Goal: Complete application form: Complete application form

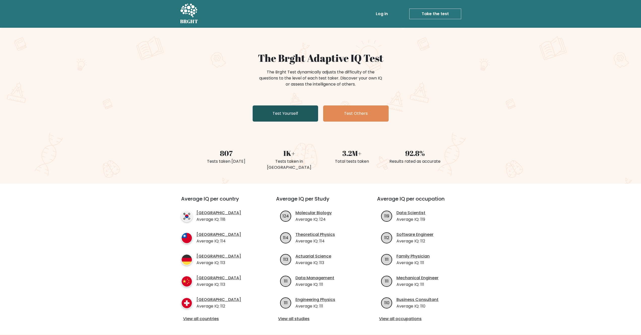
click at [290, 118] on link "Test Yourself" at bounding box center [286, 113] width 66 height 16
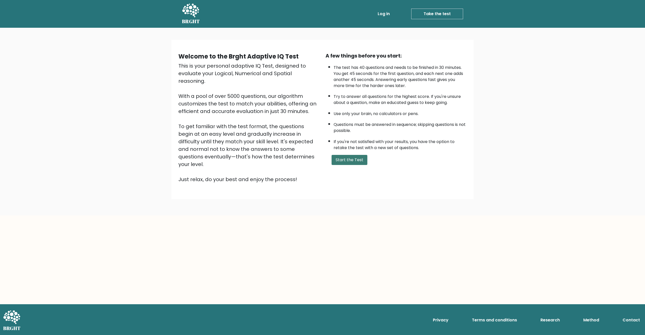
click at [355, 164] on button "Start the Test" at bounding box center [350, 160] width 36 height 10
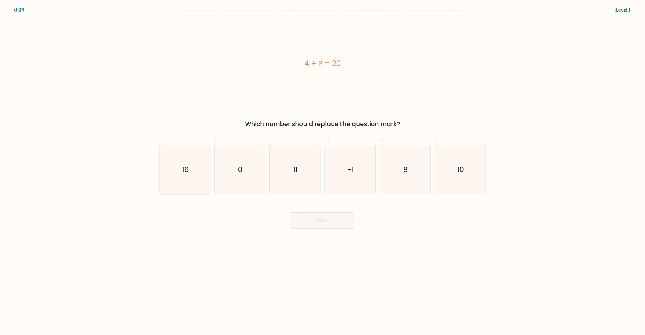
click at [198, 177] on icon "16" at bounding box center [184, 169] width 49 height 49
click at [322, 171] on input "a. 16" at bounding box center [322, 168] width 0 height 3
radio input "true"
click at [335, 218] on button "Next" at bounding box center [323, 220] width 66 height 16
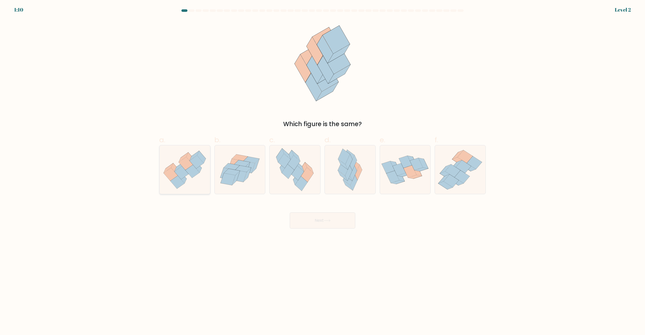
click at [179, 178] on icon at bounding box center [177, 181] width 14 height 13
click at [322, 171] on input "a." at bounding box center [322, 168] width 0 height 3
radio input "true"
click at [329, 226] on button "Next" at bounding box center [323, 220] width 66 height 16
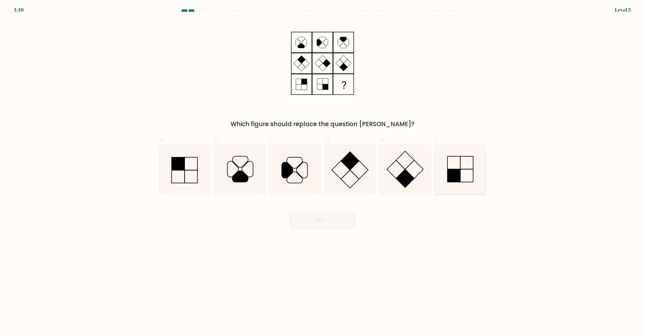
click at [451, 173] on rect at bounding box center [453, 175] width 13 height 13
click at [323, 171] on input "f." at bounding box center [322, 168] width 0 height 3
radio input "true"
click at [312, 218] on button "Next" at bounding box center [323, 220] width 66 height 16
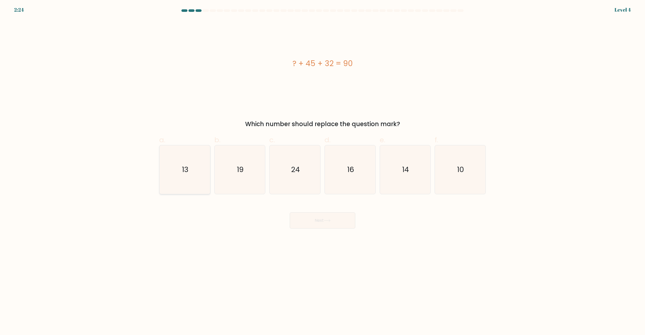
click at [191, 177] on icon "13" at bounding box center [184, 169] width 49 height 49
click at [322, 171] on input "a. 13" at bounding box center [322, 168] width 0 height 3
radio input "true"
click at [316, 220] on button "Next" at bounding box center [323, 220] width 66 height 16
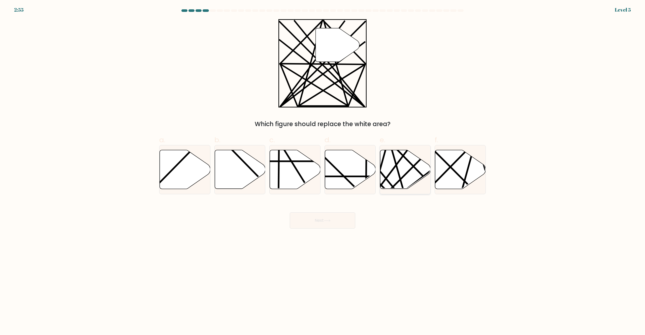
click at [411, 174] on icon at bounding box center [405, 169] width 51 height 39
click at [323, 171] on input "e." at bounding box center [322, 168] width 0 height 3
radio input "true"
click at [330, 221] on icon at bounding box center [327, 220] width 7 height 3
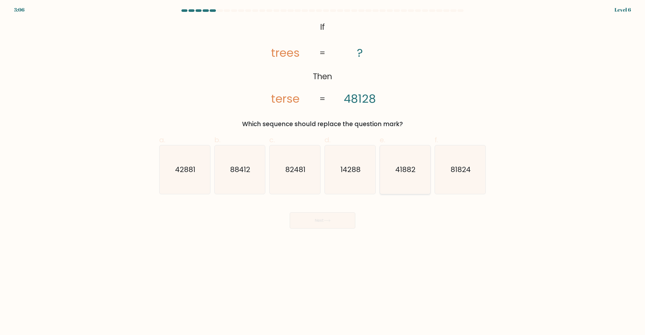
click at [407, 171] on text "41882" at bounding box center [406, 170] width 20 height 10
click at [323, 171] on input "e. 41882" at bounding box center [322, 168] width 0 height 3
radio input "true"
click at [343, 227] on button "Next" at bounding box center [323, 220] width 66 height 16
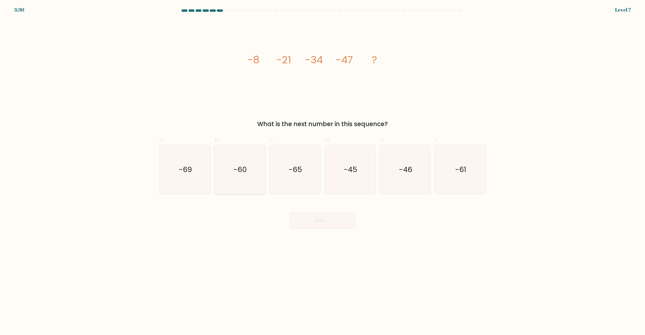
click at [244, 172] on text "-60" at bounding box center [241, 170] width 14 height 10
click at [322, 171] on input "b. -60" at bounding box center [322, 168] width 0 height 3
radio input "true"
click at [337, 228] on button "Next" at bounding box center [323, 220] width 66 height 16
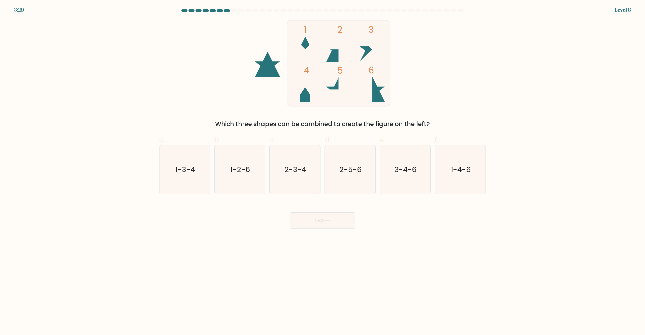
click at [335, 224] on button "Next" at bounding box center [323, 220] width 66 height 16
click at [239, 235] on body "4:08 Level 8" at bounding box center [322, 167] width 645 height 335
click at [343, 172] on text "2-5-6" at bounding box center [350, 170] width 22 height 10
click at [323, 171] on input "d. 2-5-6" at bounding box center [322, 168] width 0 height 3
radio input "true"
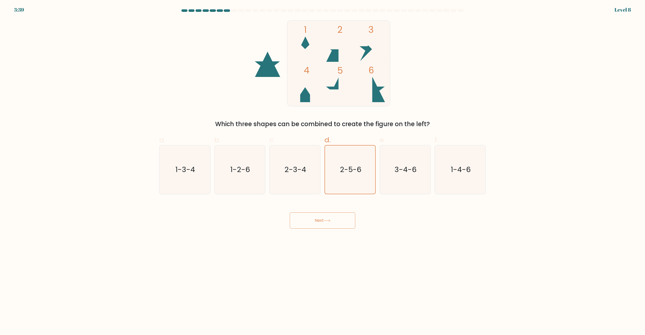
click at [320, 224] on button "Next" at bounding box center [323, 220] width 66 height 16
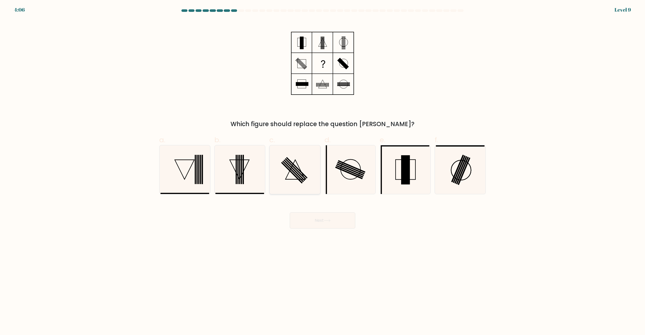
click at [290, 212] on button "Next" at bounding box center [323, 220] width 66 height 16
click at [430, 237] on body "3:40 Level 9" at bounding box center [322, 167] width 645 height 335
click at [299, 172] on rect at bounding box center [295, 168] width 21 height 21
click at [322, 171] on input "c." at bounding box center [322, 168] width 0 height 3
radio input "true"
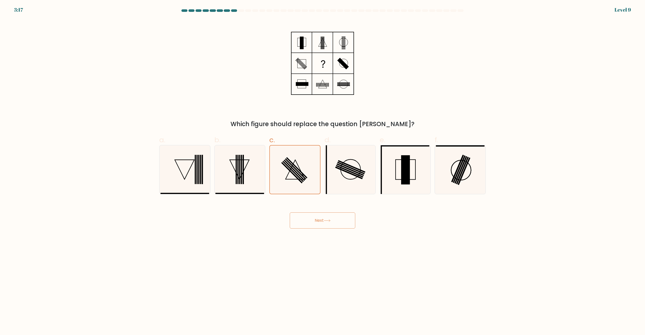
click at [325, 222] on icon at bounding box center [327, 220] width 7 height 3
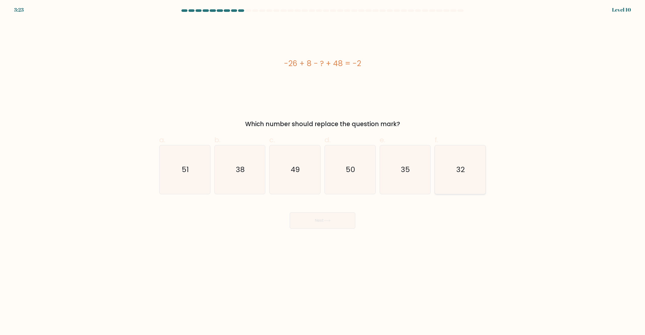
click at [457, 169] on text "32" at bounding box center [461, 170] width 9 height 10
click at [323, 169] on input "f. 32" at bounding box center [322, 168] width 0 height 3
radio input "true"
click at [329, 219] on button "Next" at bounding box center [323, 220] width 66 height 16
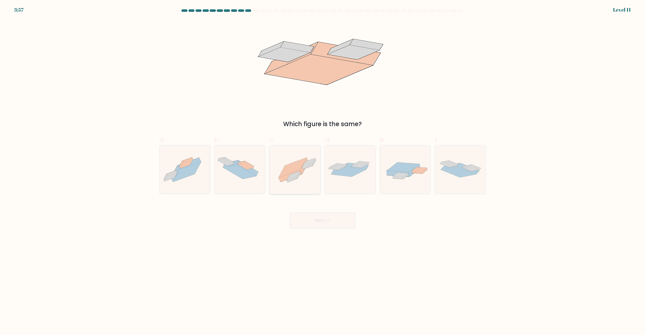
click at [298, 174] on icon at bounding box center [299, 174] width 4 height 7
click at [322, 171] on input "c." at bounding box center [322, 168] width 0 height 3
radio input "true"
click at [316, 220] on button "Next" at bounding box center [323, 220] width 66 height 16
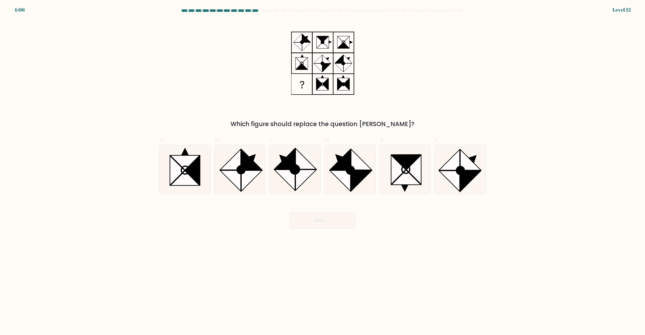
click at [254, 247] on body "4:06 Level 12" at bounding box center [322, 167] width 645 height 335
click at [349, 174] on circle at bounding box center [350, 170] width 11 height 11
click at [323, 171] on input "d." at bounding box center [322, 168] width 0 height 3
radio input "true"
click at [326, 221] on icon at bounding box center [327, 220] width 7 height 3
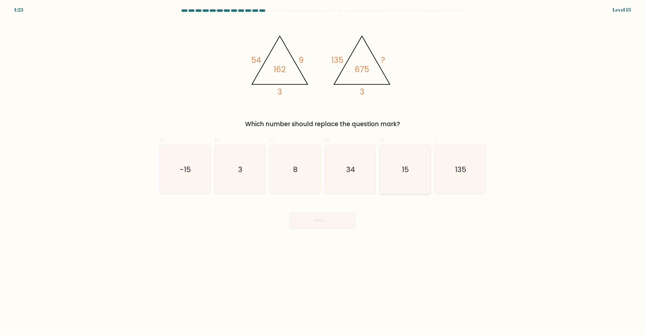
click at [402, 174] on text "15" at bounding box center [405, 170] width 7 height 10
click at [323, 171] on input "e. 15" at bounding box center [322, 168] width 0 height 3
radio input "true"
click at [330, 222] on button "Next" at bounding box center [323, 220] width 66 height 16
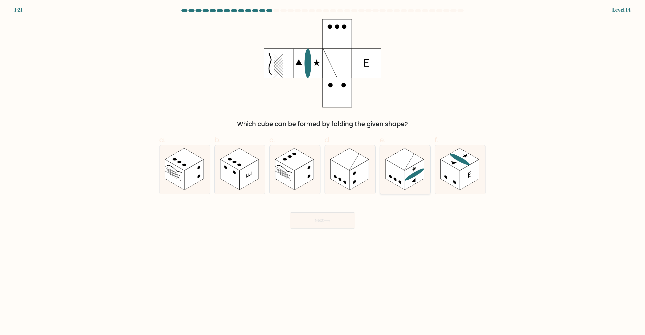
click at [408, 172] on rect at bounding box center [414, 174] width 19 height 30
click at [323, 171] on input "e." at bounding box center [322, 168] width 0 height 3
radio input "true"
click at [324, 221] on button "Next" at bounding box center [323, 220] width 66 height 16
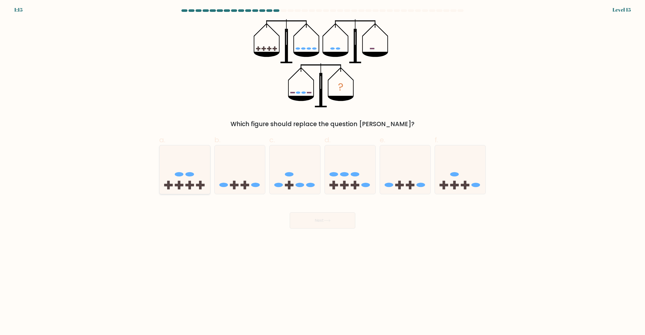
click at [196, 187] on icon at bounding box center [184, 170] width 51 height 42
click at [322, 171] on input "a." at bounding box center [322, 168] width 0 height 3
radio input "true"
click at [322, 219] on button "Next" at bounding box center [323, 220] width 66 height 16
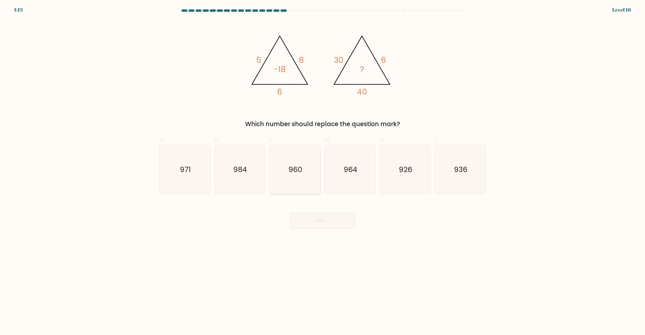
click at [297, 179] on icon "960" at bounding box center [295, 169] width 49 height 49
click at [322, 171] on input "c. 960" at bounding box center [322, 168] width 0 height 3
radio input "true"
click at [314, 220] on button "Next" at bounding box center [323, 220] width 66 height 16
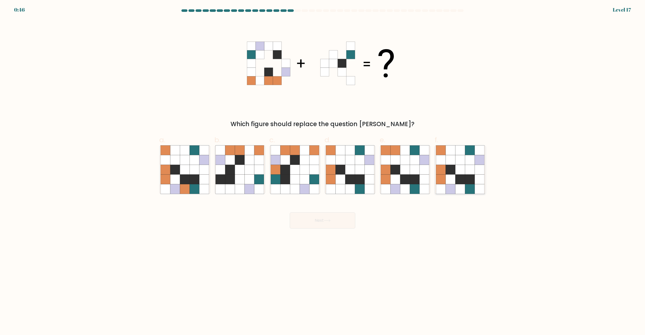
click at [467, 179] on icon at bounding box center [470, 179] width 10 height 10
click at [323, 171] on input "f." at bounding box center [322, 168] width 0 height 3
radio input "true"
click at [321, 222] on button "Next" at bounding box center [323, 220] width 66 height 16
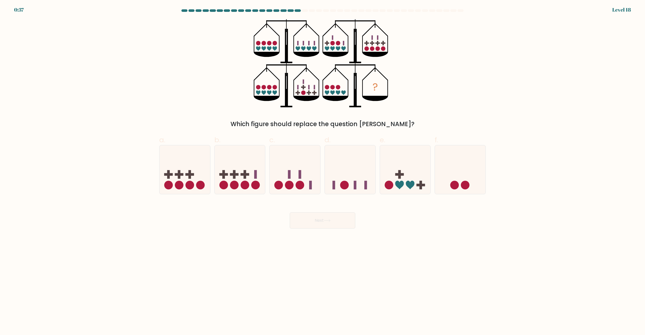
click at [101, 57] on form at bounding box center [322, 118] width 645 height 219
click at [1, 67] on form at bounding box center [322, 118] width 645 height 219
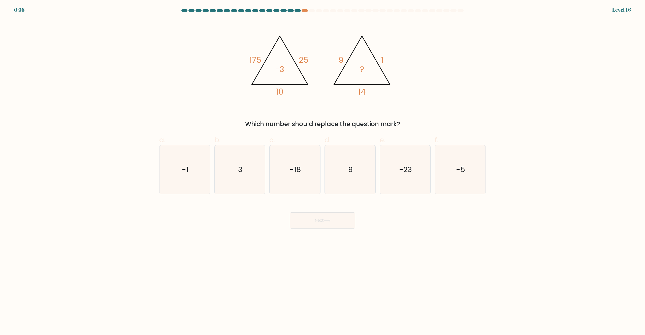
drag, startPoint x: 314, startPoint y: 59, endPoint x: 309, endPoint y: 112, distance: 52.7
click at [314, 59] on icon "@import url('https://fonts.googleapis.com/css?family=Abril+Fatface:400,100,100i…" at bounding box center [322, 63] width 151 height 88
drag, startPoint x: 39, startPoint y: 11, endPoint x: 139, endPoint y: 61, distance: 111.4
click at [42, 14] on form at bounding box center [322, 118] width 645 height 219
click at [316, 179] on icon "-18" at bounding box center [295, 169] width 49 height 49
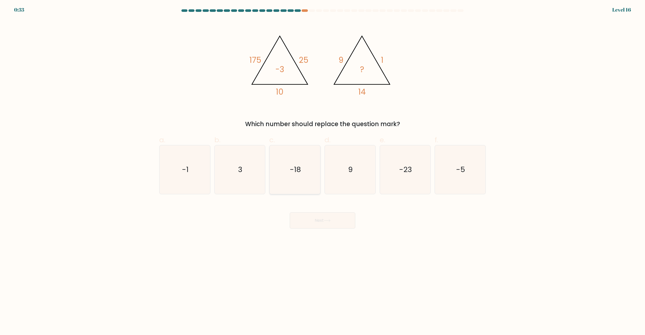
click at [322, 171] on input "c. -18" at bounding box center [322, 168] width 0 height 3
radio input "true"
click at [351, 166] on text "9" at bounding box center [350, 170] width 5 height 10
click at [323, 167] on input "d. 9" at bounding box center [322, 168] width 0 height 3
radio input "true"
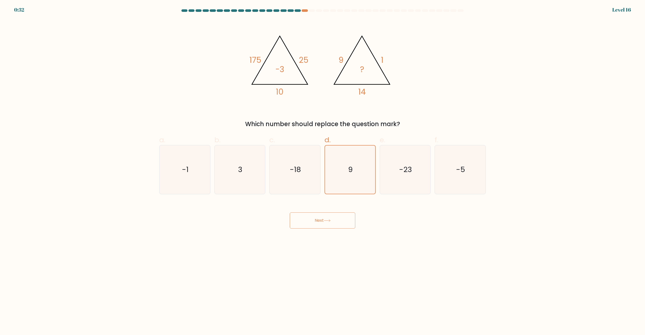
click at [329, 205] on div "Next" at bounding box center [322, 214] width 333 height 28
click at [327, 220] on icon at bounding box center [327, 220] width 7 height 3
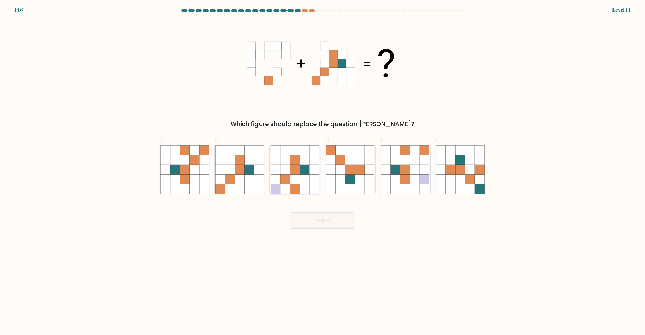
click at [312, 174] on icon at bounding box center [314, 179] width 10 height 10
click at [322, 171] on input "c." at bounding box center [322, 168] width 0 height 3
radio input "true"
click at [319, 214] on button "Next" at bounding box center [323, 220] width 66 height 16
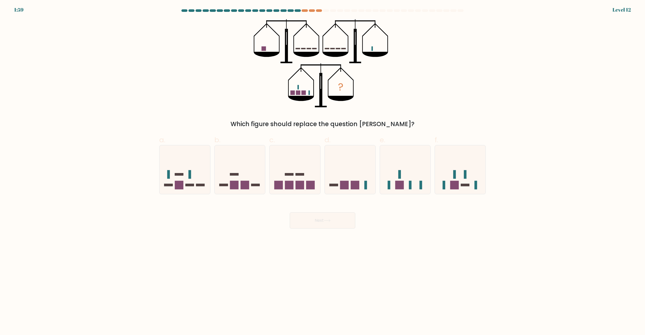
click at [310, 219] on button "Next" at bounding box center [323, 220] width 66 height 16
click at [304, 182] on rect at bounding box center [300, 184] width 9 height 9
click at [322, 171] on input "c." at bounding box center [322, 168] width 0 height 3
radio input "true"
click at [316, 216] on button "Next" at bounding box center [323, 220] width 66 height 16
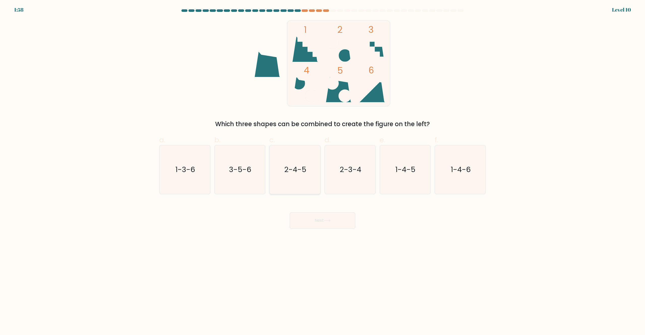
click at [306, 183] on icon "2-4-5" at bounding box center [295, 169] width 49 height 49
click at [322, 171] on input "c. 2-4-5" at bounding box center [322, 168] width 0 height 3
radio input "true"
click at [316, 215] on button "Next" at bounding box center [323, 220] width 66 height 16
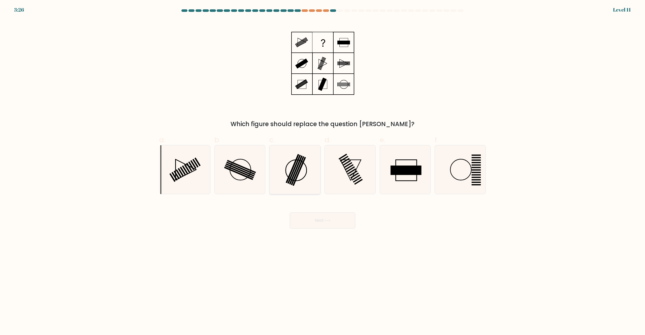
click at [302, 184] on icon at bounding box center [295, 169] width 49 height 49
click at [322, 171] on input "c." at bounding box center [322, 168] width 0 height 3
radio input "true"
click at [318, 235] on body "3:26 Level 11" at bounding box center [322, 167] width 645 height 335
click at [317, 230] on body "3:26 Level 11" at bounding box center [322, 167] width 645 height 335
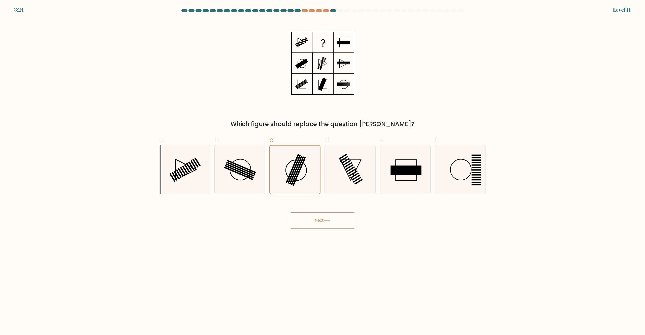
click at [318, 220] on button "Next" at bounding box center [323, 220] width 66 height 16
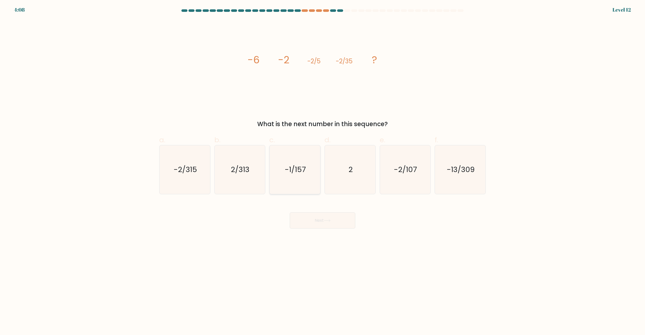
click at [311, 179] on icon "-1/157" at bounding box center [295, 169] width 49 height 49
click at [322, 171] on input "c. -1/157" at bounding box center [322, 168] width 0 height 3
radio input "true"
click at [326, 221] on icon at bounding box center [327, 220] width 7 height 3
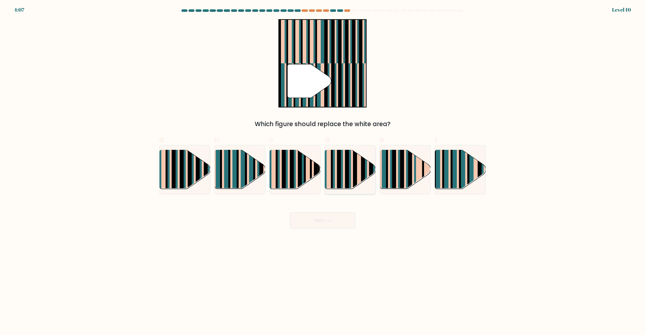
click at [332, 170] on rect at bounding box center [332, 165] width 2 height 50
click at [323, 170] on input "d." at bounding box center [322, 168] width 0 height 3
radio input "true"
click at [327, 218] on button "Next" at bounding box center [323, 220] width 66 height 16
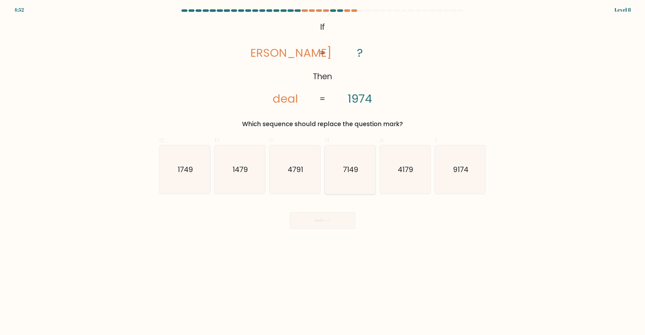
click at [337, 186] on icon "7149" at bounding box center [350, 169] width 49 height 49
click at [323, 171] on input "d. 7149" at bounding box center [322, 168] width 0 height 3
radio input "true"
click at [334, 215] on button "Next" at bounding box center [323, 220] width 66 height 16
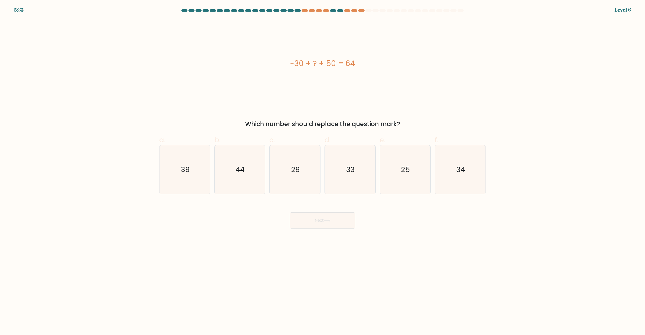
click at [332, 222] on button "Next" at bounding box center [323, 220] width 66 height 16
click at [316, 163] on icon "29" at bounding box center [295, 169] width 49 height 49
click at [322, 167] on input "c. 29" at bounding box center [322, 168] width 0 height 3
radio input "true"
click at [308, 234] on body "6:19 Level 6 a." at bounding box center [322, 167] width 645 height 335
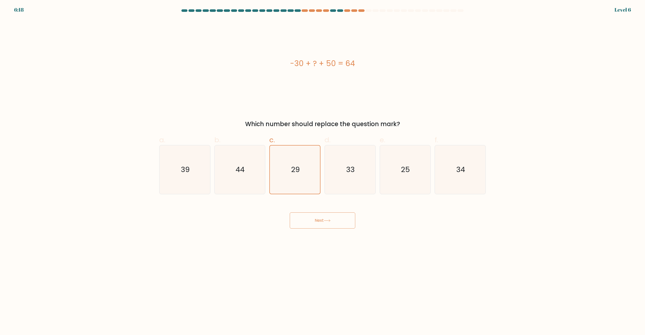
click at [311, 222] on button "Next" at bounding box center [323, 220] width 66 height 16
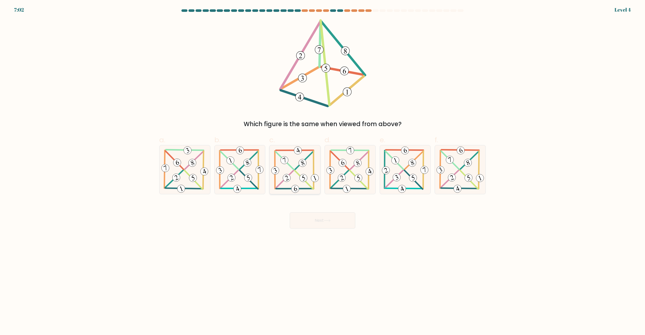
click at [313, 177] on 590 at bounding box center [315, 178] width 10 height 10
click at [322, 171] on input "c." at bounding box center [322, 168] width 0 height 3
radio input "true"
click at [312, 216] on button "Next" at bounding box center [323, 220] width 66 height 16
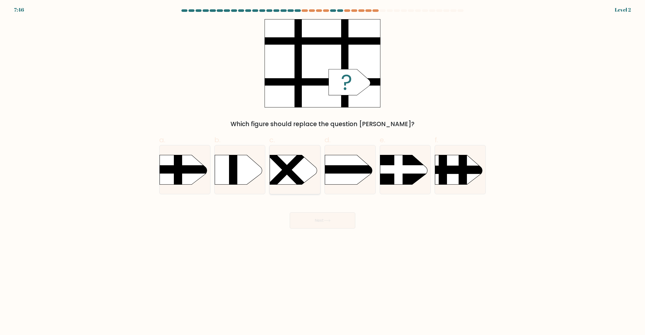
click at [310, 166] on icon at bounding box center [293, 169] width 47 height 29
click at [322, 167] on input "c." at bounding box center [322, 168] width 0 height 3
radio input "true"
click at [315, 215] on button "Next" at bounding box center [323, 220] width 66 height 16
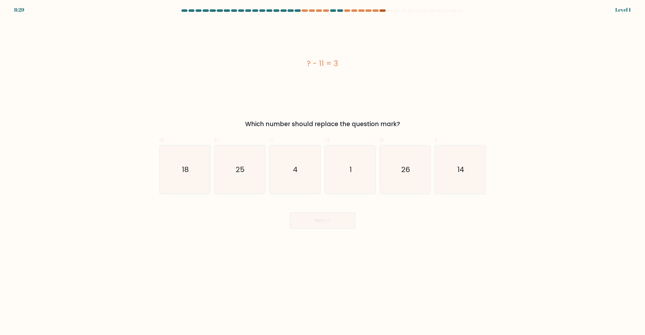
click at [381, 10] on div at bounding box center [382, 10] width 6 height 3
click at [375, 12] on div at bounding box center [375, 10] width 6 height 3
click at [303, 164] on icon "4" at bounding box center [295, 169] width 49 height 49
click at [322, 167] on input "c. 4" at bounding box center [322, 168] width 0 height 3
radio input "true"
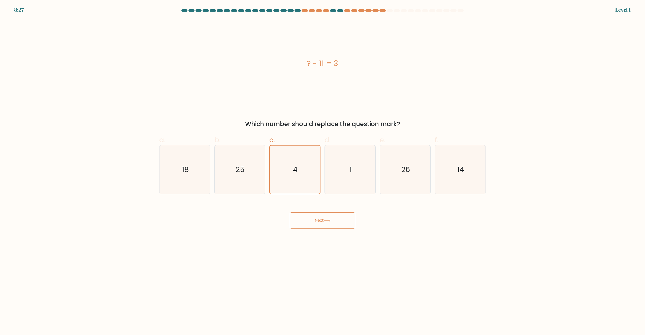
click at [317, 224] on button "Next" at bounding box center [323, 220] width 66 height 16
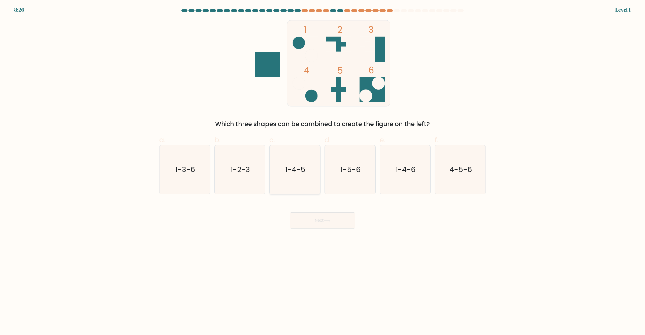
click at [315, 145] on div "1-4-5" at bounding box center [294, 169] width 51 height 49
click at [322, 167] on input "c. 1-4-5" at bounding box center [322, 168] width 0 height 3
radio input "true"
click at [311, 174] on icon "1-4-5" at bounding box center [295, 169] width 48 height 48
click at [322, 171] on input "c. 1-4-5" at bounding box center [322, 168] width 0 height 3
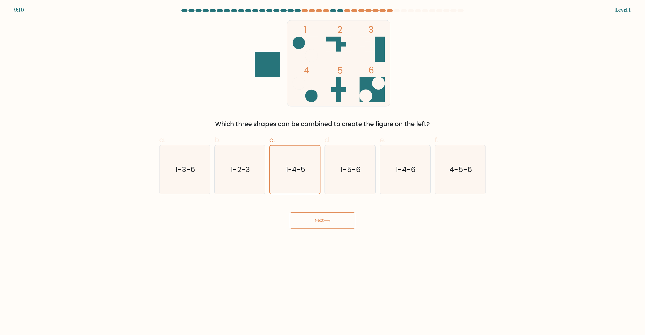
click at [314, 227] on button "Next" at bounding box center [323, 220] width 66 height 16
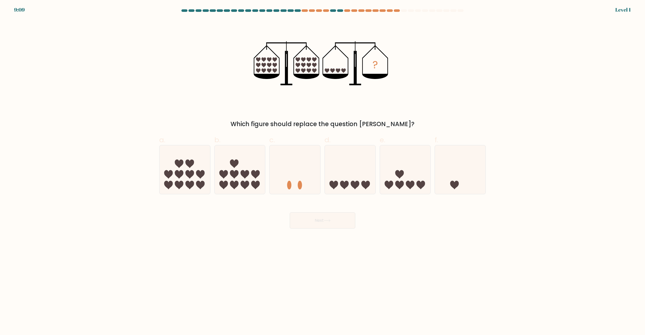
click at [314, 224] on button "Next" at bounding box center [323, 220] width 66 height 16
click at [296, 159] on icon at bounding box center [295, 170] width 51 height 42
click at [322, 167] on input "c." at bounding box center [322, 168] width 0 height 3
radio input "true"
click at [330, 223] on button "Next" at bounding box center [323, 220] width 66 height 16
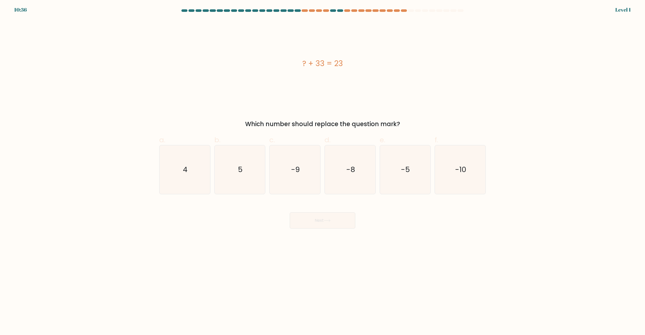
click at [322, 183] on div "d. -8" at bounding box center [349, 164] width 55 height 59
drag, startPoint x: 301, startPoint y: 171, endPoint x: 308, endPoint y: 181, distance: 13.2
click at [301, 171] on icon "-9" at bounding box center [295, 169] width 49 height 49
click at [322, 171] on input "c. -9" at bounding box center [322, 168] width 0 height 3
radio input "true"
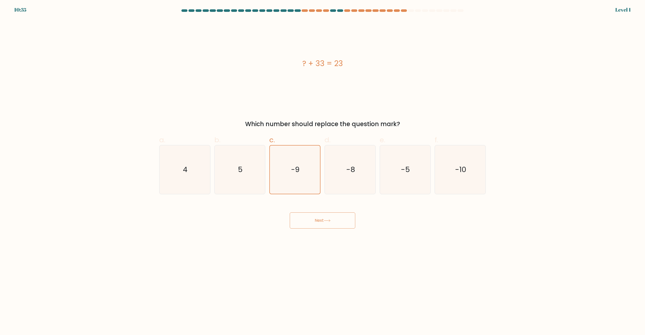
click at [315, 222] on button "Next" at bounding box center [323, 220] width 66 height 16
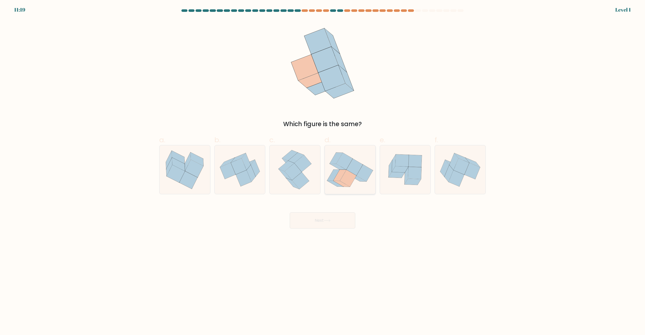
click at [329, 160] on icon at bounding box center [350, 169] width 51 height 45
click at [323, 167] on input "d." at bounding box center [322, 168] width 0 height 3
radio input "true"
click at [333, 224] on button "Next" at bounding box center [323, 220] width 66 height 16
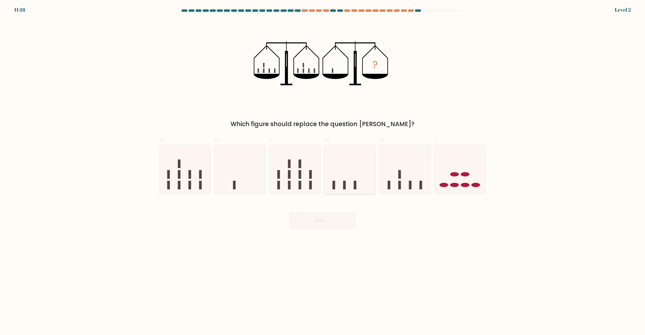
click at [328, 176] on icon at bounding box center [350, 170] width 51 height 42
click at [323, 171] on input "d." at bounding box center [322, 168] width 0 height 3
radio input "true"
click at [334, 221] on button "Next" at bounding box center [323, 220] width 66 height 16
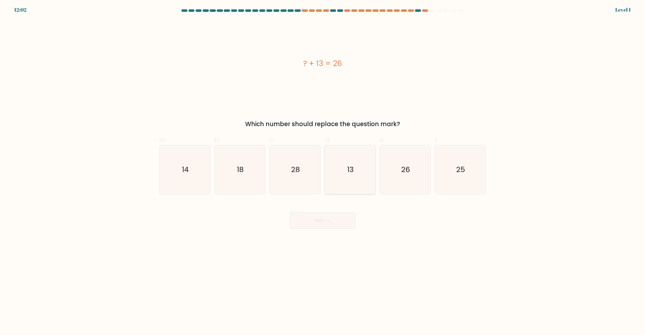
click at [342, 180] on icon "13" at bounding box center [350, 169] width 49 height 49
click at [323, 171] on input "d. 13" at bounding box center [322, 168] width 0 height 3
radio input "true"
click at [338, 220] on button "Next" at bounding box center [323, 220] width 66 height 16
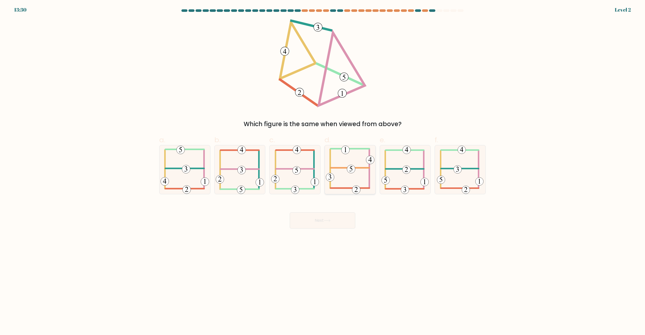
click at [352, 175] on icon at bounding box center [350, 169] width 49 height 49
click at [323, 171] on input "d." at bounding box center [322, 168] width 0 height 3
radio input "true"
click at [344, 225] on button "Next" at bounding box center [323, 220] width 66 height 16
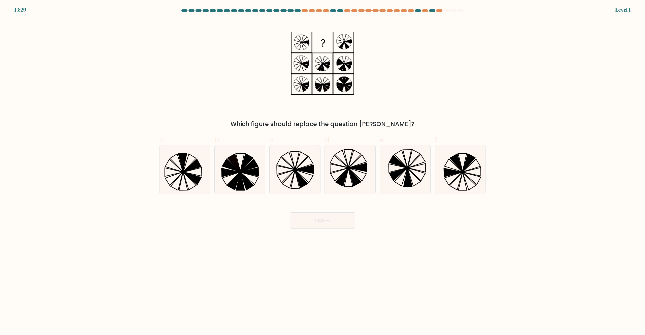
click at [379, 175] on div "e." at bounding box center [405, 164] width 55 height 59
click at [349, 182] on icon at bounding box center [350, 169] width 49 height 49
click at [323, 171] on input "d." at bounding box center [322, 168] width 0 height 3
radio input "true"
click at [332, 221] on button "Next" at bounding box center [323, 220] width 66 height 16
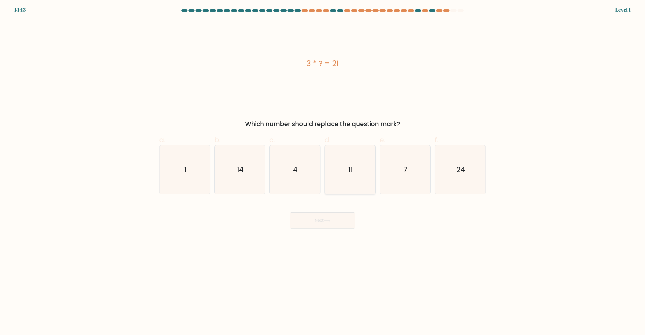
click at [352, 165] on text "11" at bounding box center [350, 170] width 5 height 10
click at [323, 167] on input "d. 11" at bounding box center [322, 168] width 0 height 3
radio input "true"
click at [338, 208] on div "Next" at bounding box center [322, 214] width 333 height 28
click at [334, 219] on button "Next" at bounding box center [323, 220] width 66 height 16
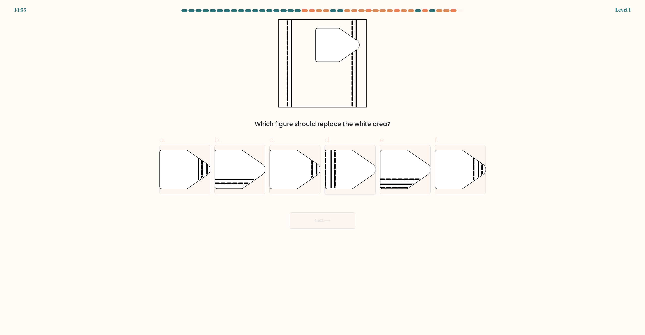
click at [349, 166] on icon at bounding box center [350, 169] width 51 height 39
click at [323, 167] on input "d." at bounding box center [322, 168] width 0 height 3
radio input "true"
click at [335, 225] on button "Next" at bounding box center [323, 220] width 66 height 16
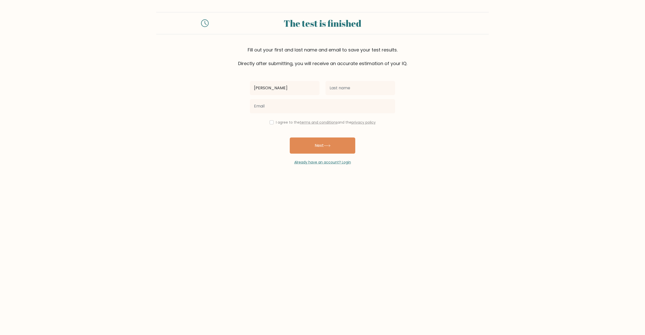
type input "[PERSON_NAME]"
type input "b"
type input "[PERSON_NAME]"
type input "[EMAIL_ADDRESS][DOMAIN_NAME]"
click at [276, 120] on div "I agree to the terms and conditions and the privacy policy" at bounding box center [322, 122] width 151 height 6
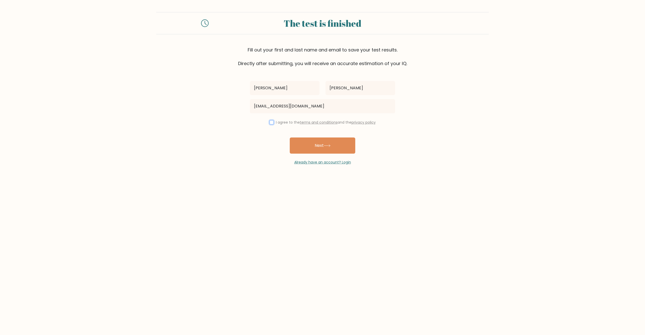
click at [270, 122] on input "checkbox" at bounding box center [272, 122] width 4 height 4
checkbox input "true"
click at [304, 146] on button "Next" at bounding box center [323, 145] width 66 height 16
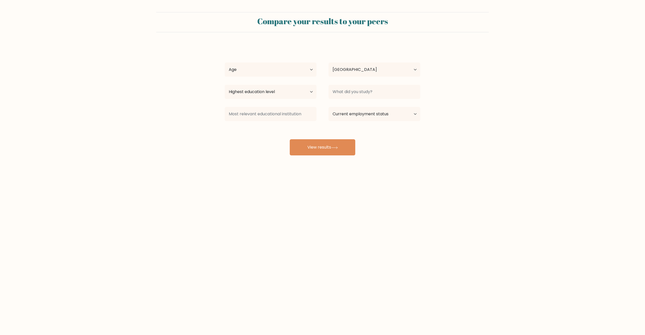
select select "GT"
click at [266, 70] on select "Age Under 18 years old 18-24 years old 25-34 years old 35-44 years old 45-54 ye…" at bounding box center [271, 69] width 92 height 14
select select "18_24"
click at [225, 62] on select "Age Under 18 years old 18-24 years old 25-34 years old 35-44 years old 45-54 ye…" at bounding box center [271, 69] width 92 height 14
click at [268, 93] on select "Highest education level No schooling Primary Lower Secondary Upper Secondary Oc…" at bounding box center [271, 92] width 92 height 14
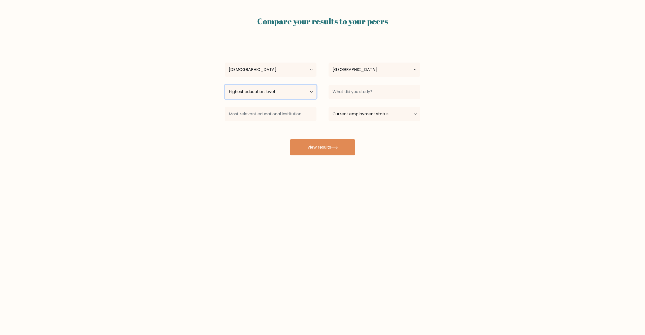
select select "primary"
click at [225, 85] on select "Highest education level No schooling Primary Lower Secondary Upper Secondary Oc…" at bounding box center [271, 92] width 92 height 14
click at [271, 107] on input at bounding box center [271, 114] width 92 height 14
click at [370, 95] on input at bounding box center [375, 92] width 92 height 14
click at [357, 111] on select "Current employment status Employed Student Retired Other / prefer not to answer" at bounding box center [375, 114] width 92 height 14
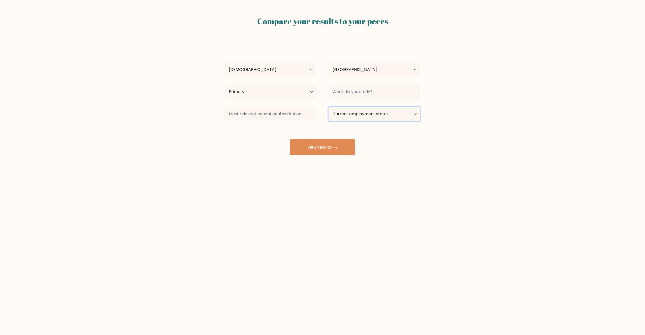
select select "retired"
click at [329, 107] on select "Current employment status Employed Student Retired Other / prefer not to answer" at bounding box center [375, 114] width 92 height 14
click at [327, 144] on button "View results" at bounding box center [323, 147] width 66 height 16
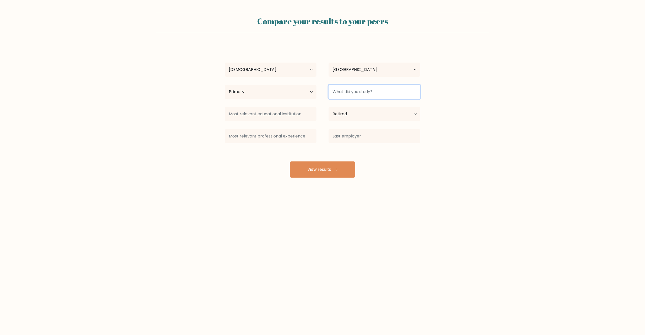
click at [357, 89] on input at bounding box center [375, 92] width 92 height 14
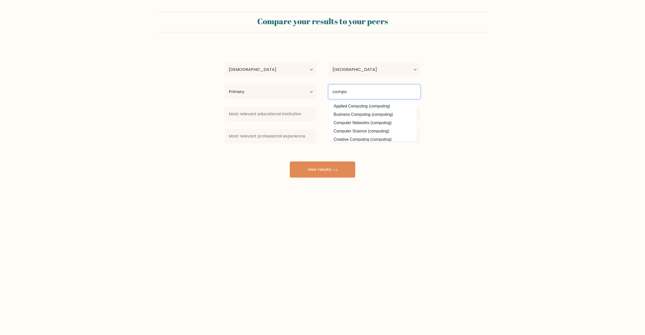
click at [290, 161] on button "View results" at bounding box center [323, 169] width 66 height 16
click at [378, 89] on input "compu" at bounding box center [375, 92] width 92 height 14
click at [377, 91] on input "compu" at bounding box center [375, 92] width 92 height 14
type input "comp"
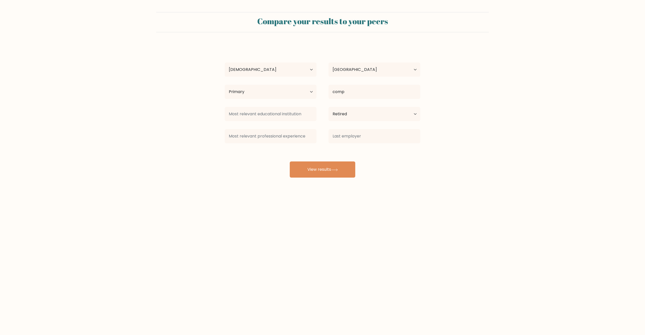
click at [385, 108] on div "braulio padilla Age Under 18 years old 18-24 years old 25-34 years old 35-44 ye…" at bounding box center [323, 110] width 202 height 133
click at [314, 165] on button "View results" at bounding box center [323, 169] width 66 height 16
type input "t"
click at [318, 172] on button "View results" at bounding box center [323, 169] width 66 height 16
click at [273, 139] on input at bounding box center [271, 136] width 92 height 14
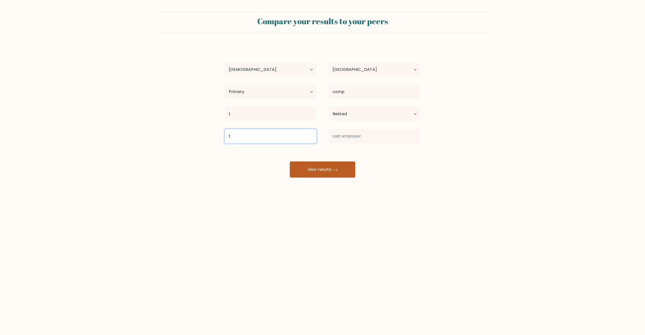
type input "t"
click at [334, 173] on button "View results" at bounding box center [323, 169] width 66 height 16
type input "t"
click at [318, 165] on button "View results" at bounding box center [323, 169] width 66 height 16
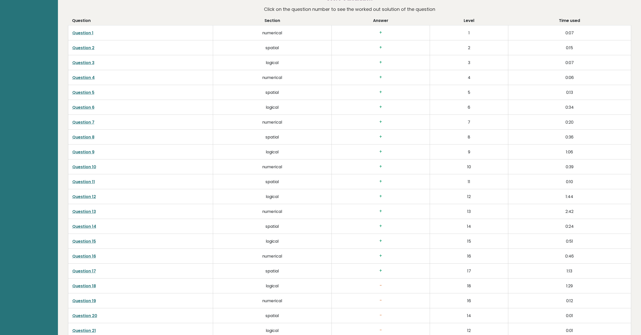
scroll to position [951, 0]
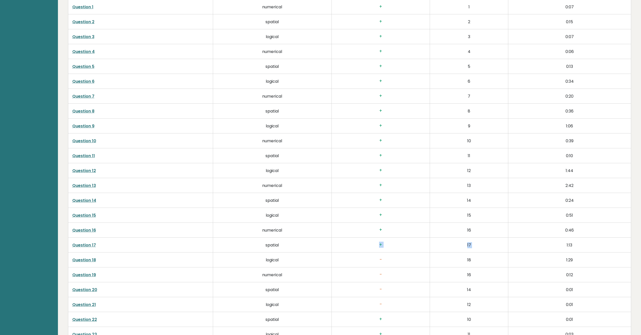
drag, startPoint x: 375, startPoint y: 242, endPoint x: 512, endPoint y: 243, distance: 136.3
click at [512, 243] on tr "Question 17 spatial + 17 1:13" at bounding box center [349, 244] width 563 height 15
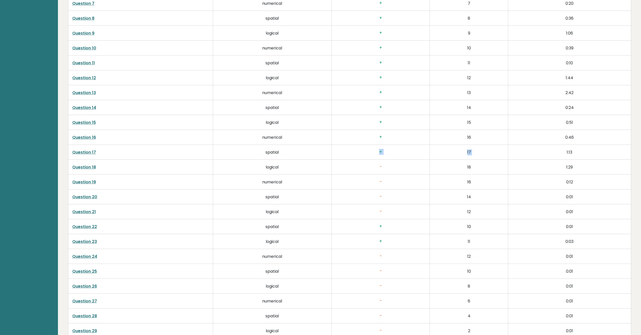
scroll to position [1282, 0]
